Goal: Book appointment/travel/reservation

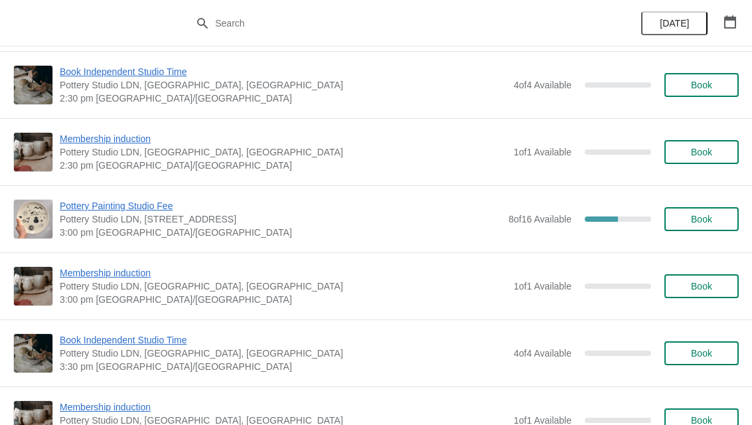
scroll to position [1102, 0]
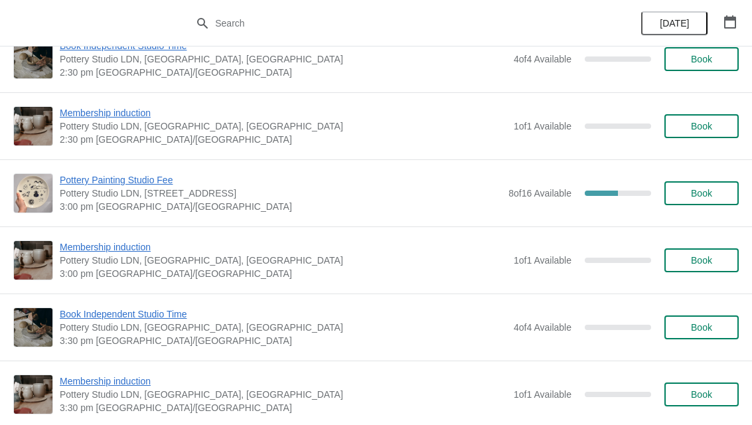
click at [703, 188] on span "Book" at bounding box center [701, 193] width 21 height 11
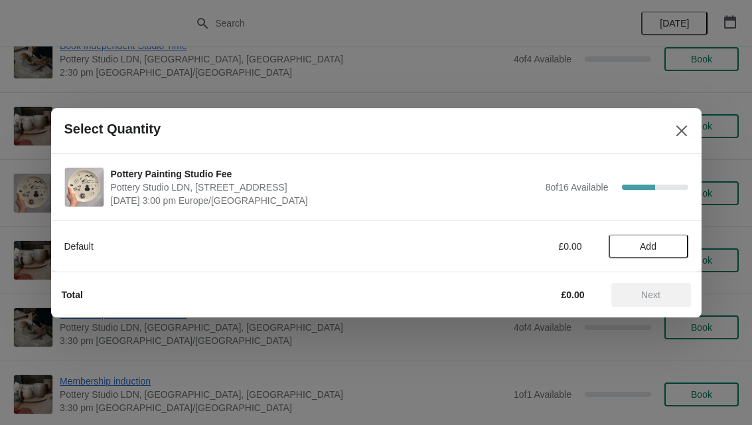
click at [650, 242] on span "Add" at bounding box center [648, 246] width 17 height 11
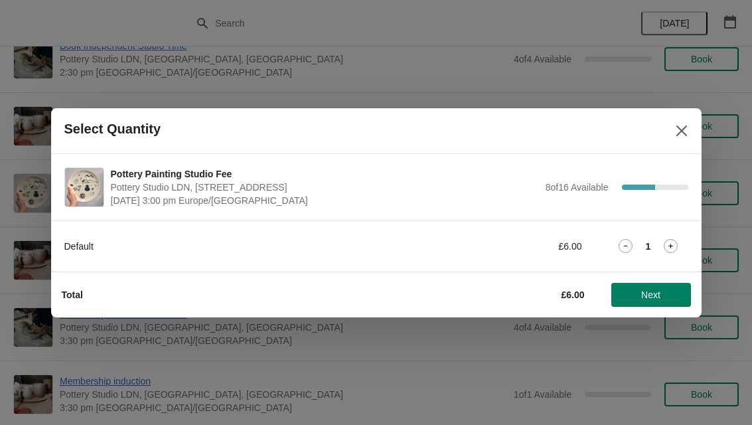
click at [658, 292] on span "Next" at bounding box center [650, 294] width 19 height 11
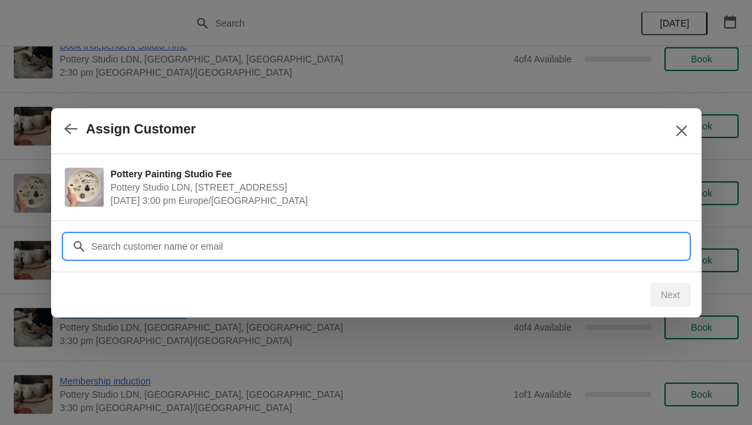
click at [409, 240] on input "Customer" at bounding box center [389, 246] width 597 height 24
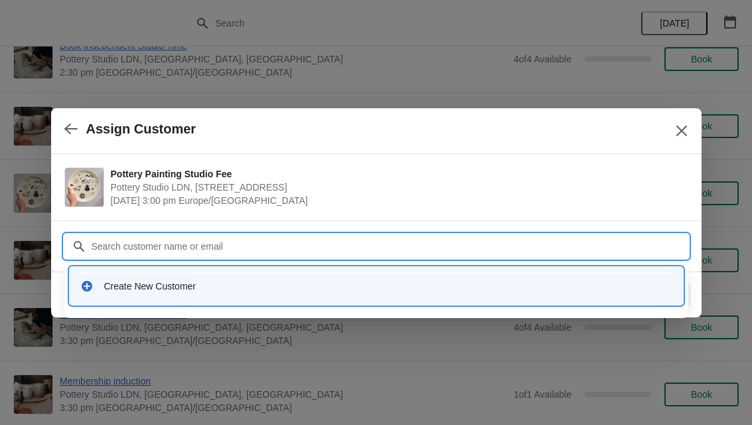
click at [188, 284] on div "Create New Customer" at bounding box center [388, 285] width 568 height 13
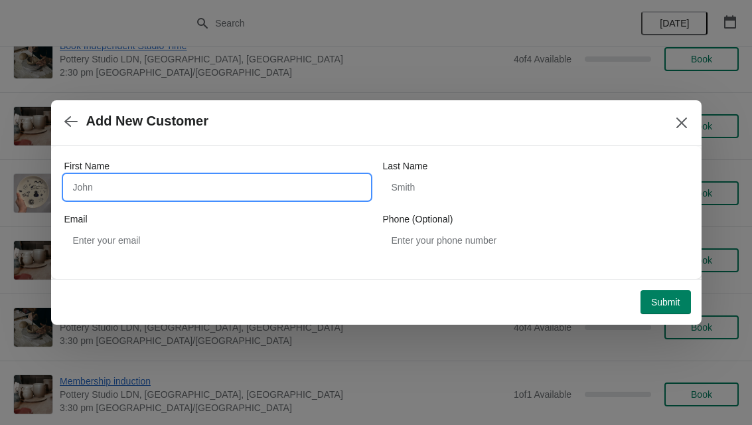
click at [232, 188] on input "First Name" at bounding box center [216, 187] width 305 height 24
type input "[PERSON_NAME]"
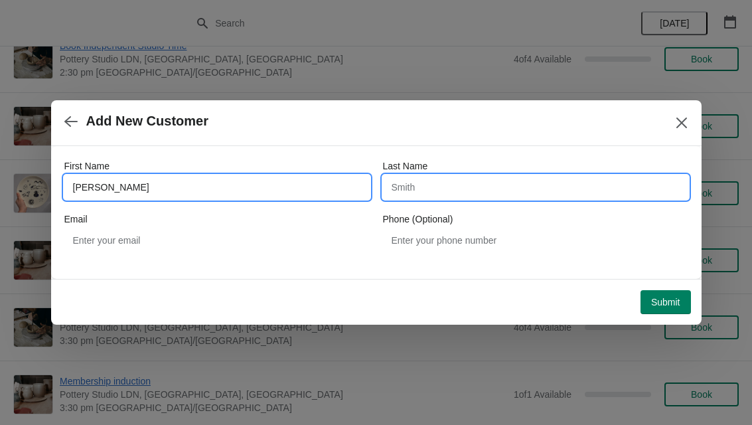
click at [429, 190] on input "Last Name" at bounding box center [535, 187] width 305 height 24
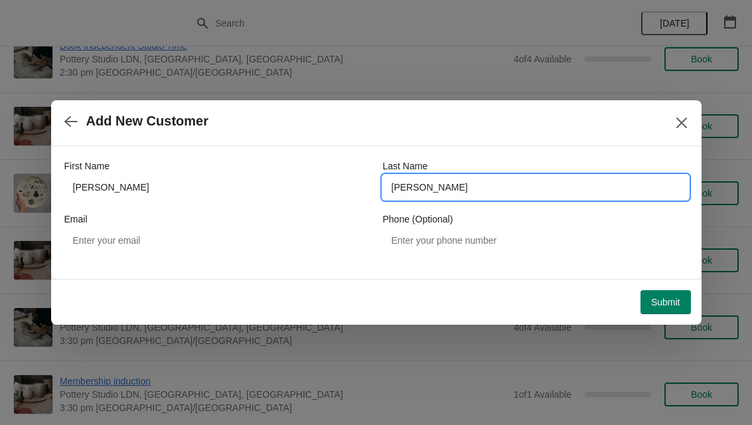
type input "[PERSON_NAME]"
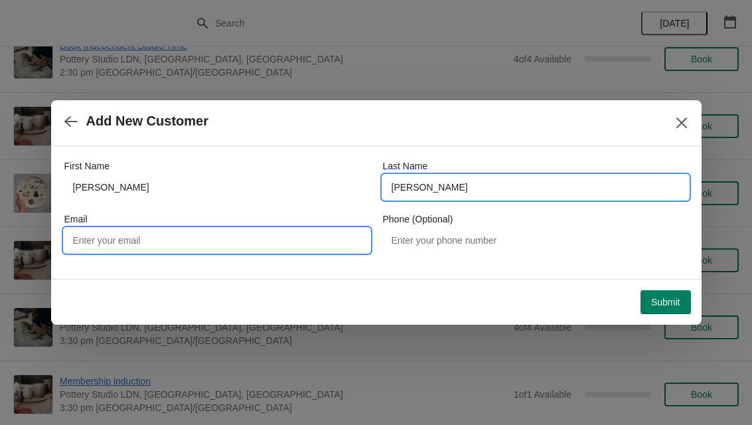
click at [87, 249] on input "Email" at bounding box center [216, 240] width 305 height 24
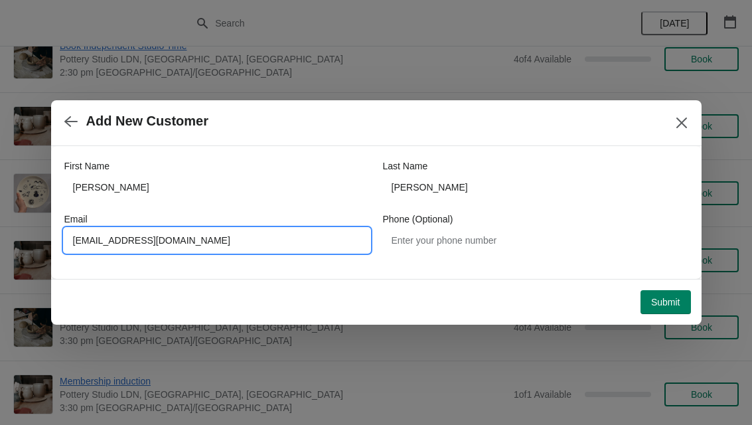
type input "[EMAIL_ADDRESS][DOMAIN_NAME]"
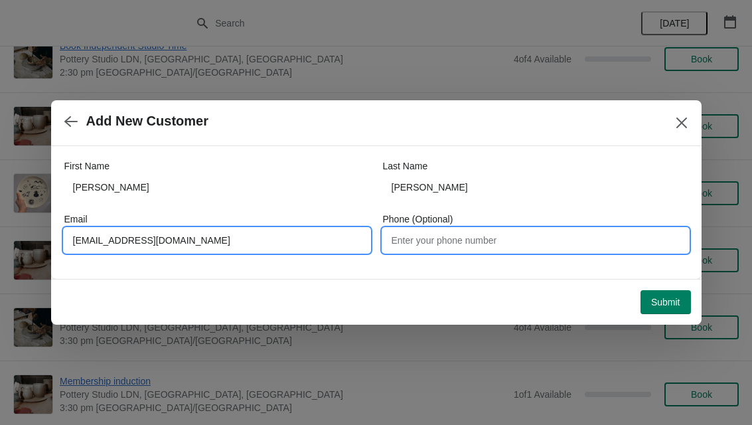
click at [441, 250] on input "Phone (Optional)" at bounding box center [535, 240] width 305 height 24
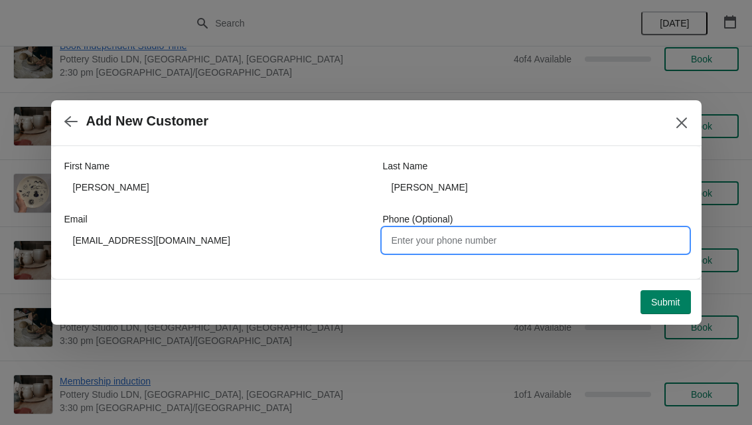
click at [667, 299] on span "Submit" at bounding box center [665, 302] width 29 height 11
